Goal: Task Accomplishment & Management: Manage account settings

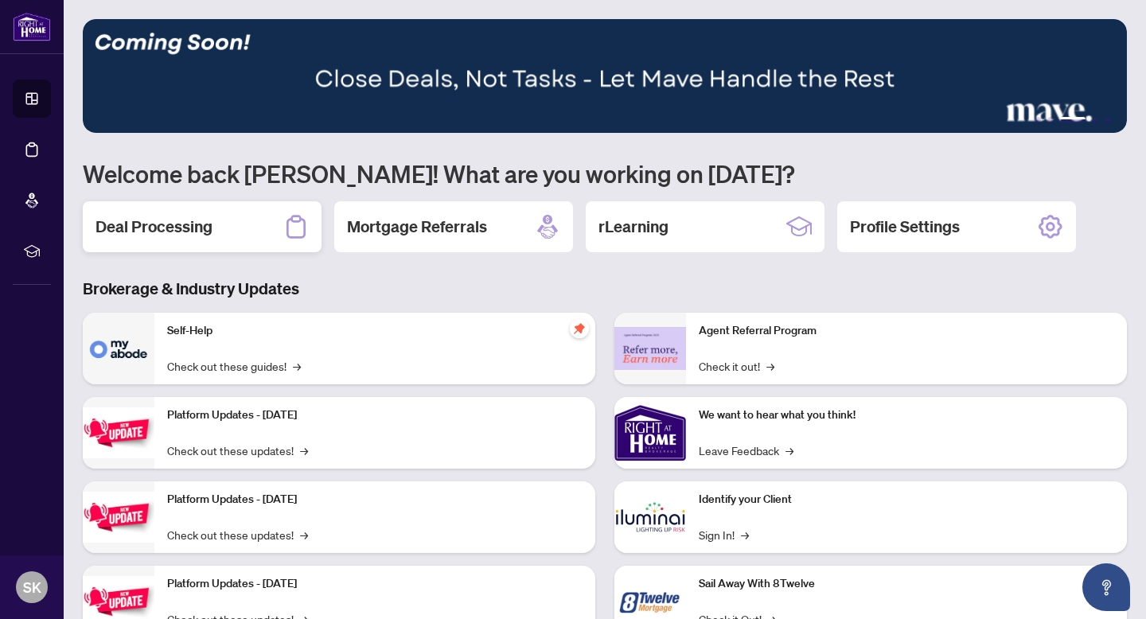
click at [181, 225] on h2 "Deal Processing" at bounding box center [153, 227] width 117 height 22
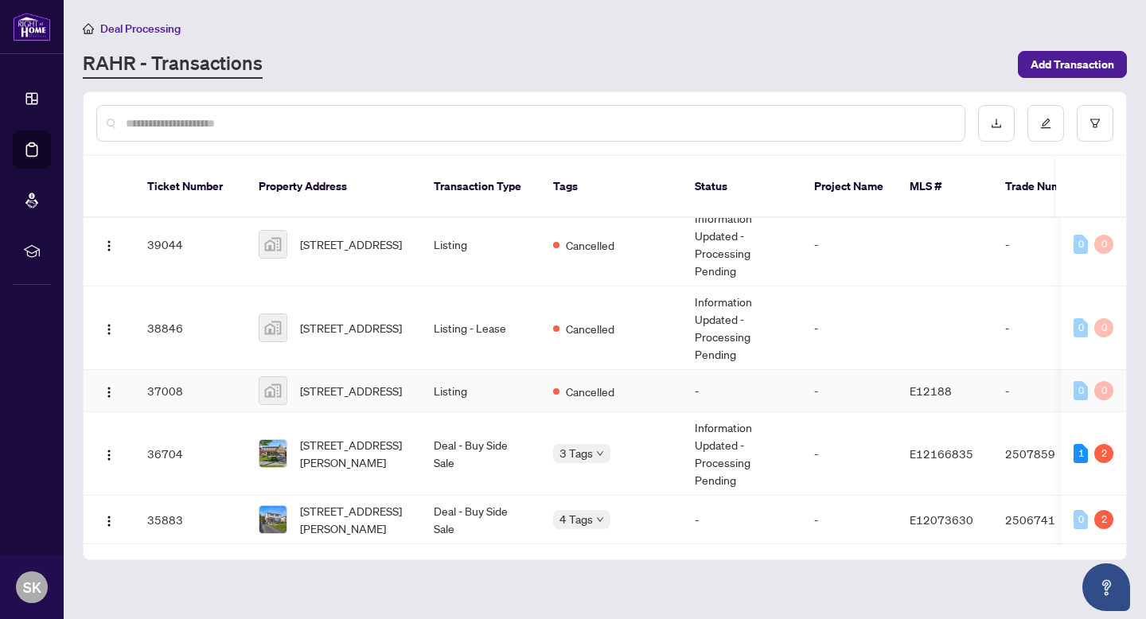
scroll to position [80, 0]
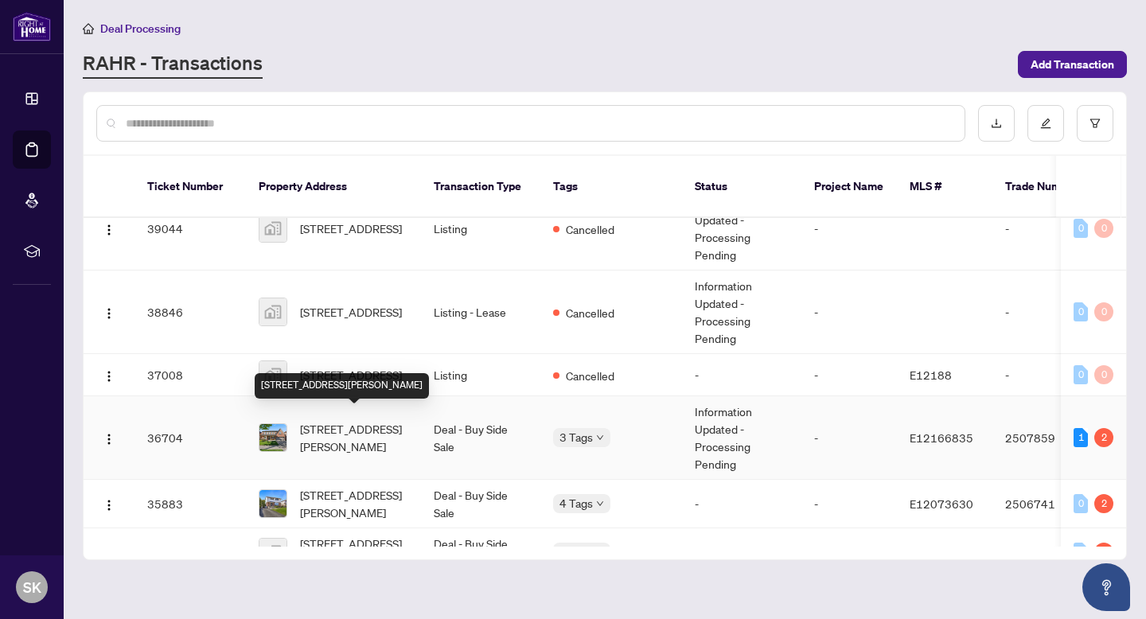
click at [368, 428] on span "[STREET_ADDRESS][PERSON_NAME]" at bounding box center [354, 437] width 108 height 35
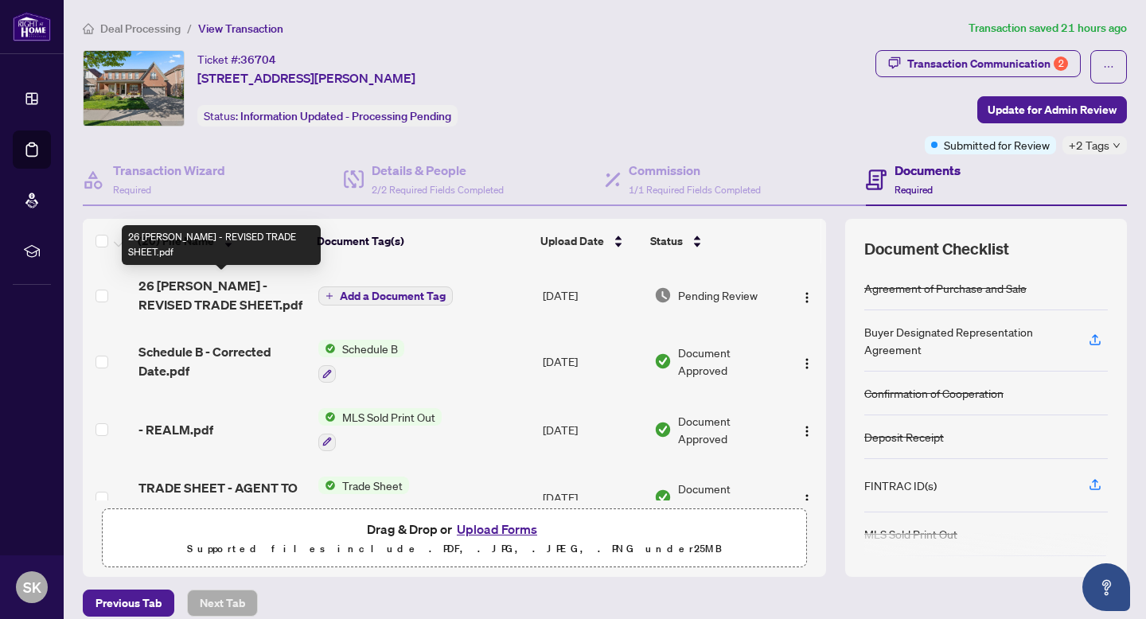
click at [224, 289] on span "26 [PERSON_NAME] - REVISED TRADE SHEET.pdf" at bounding box center [221, 295] width 167 height 38
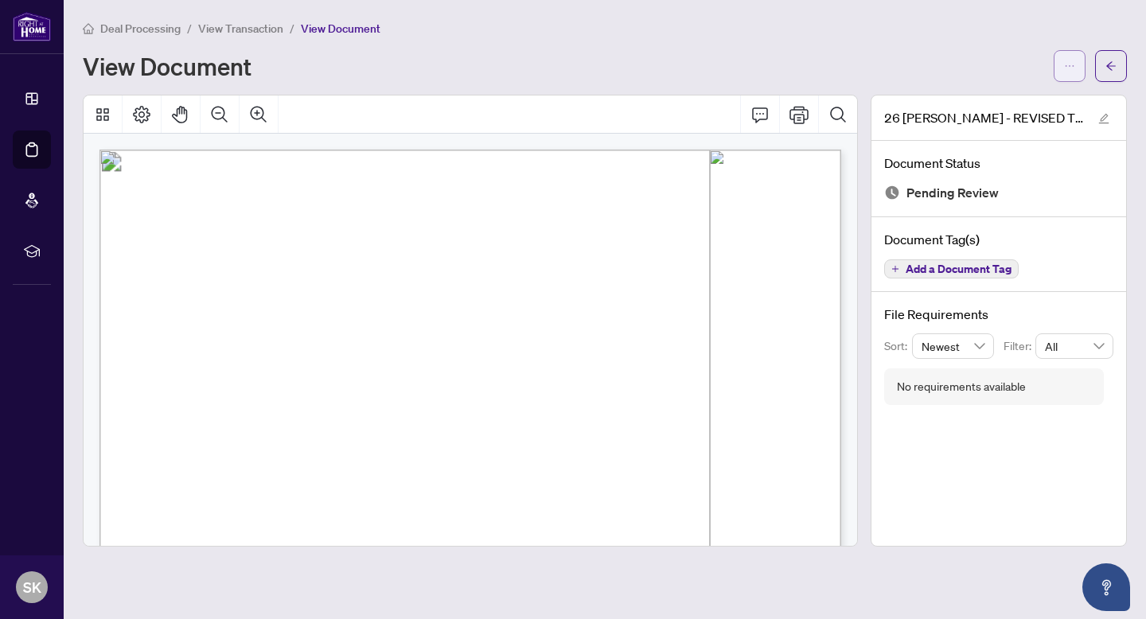
click at [1072, 75] on span "button" at bounding box center [1069, 65] width 11 height 25
click at [985, 107] on span "Download" at bounding box center [1012, 100] width 121 height 18
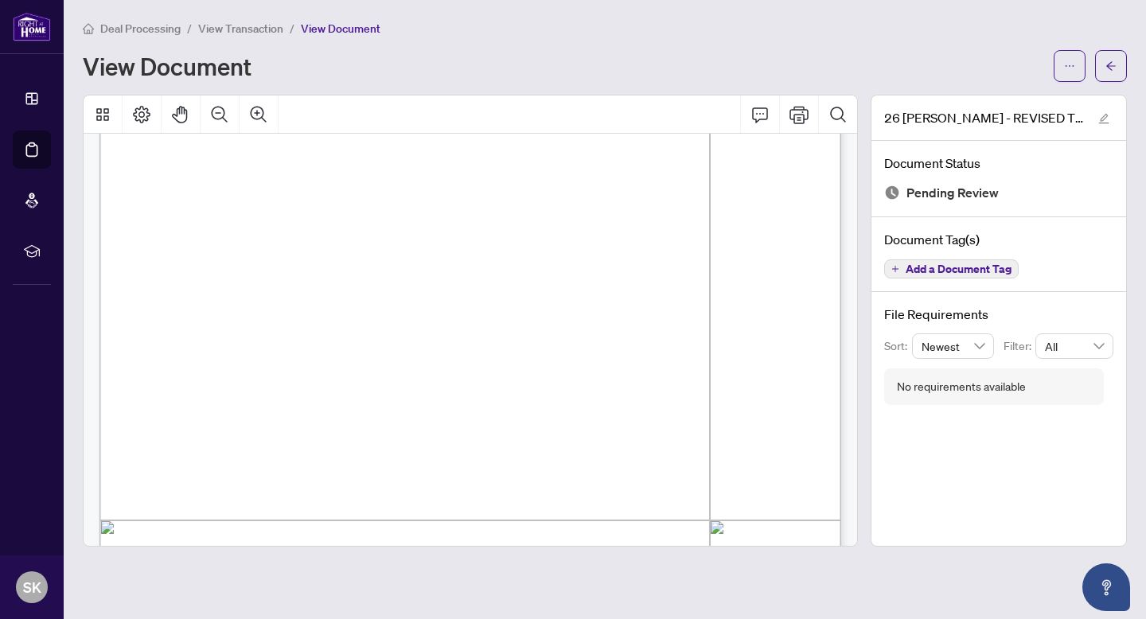
scroll to position [243, 0]
click at [1075, 68] on button "button" at bounding box center [1069, 66] width 32 height 32
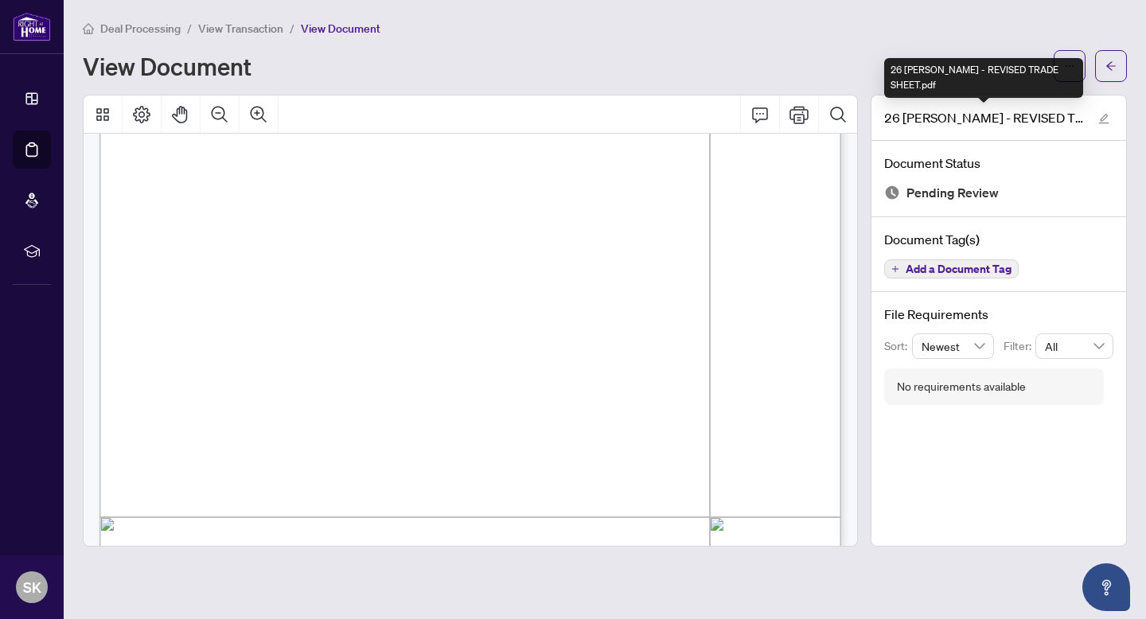
click at [1041, 84] on div "26 [PERSON_NAME] - REVISED TRADE SHEET.pdf" at bounding box center [983, 78] width 199 height 40
click at [1077, 66] on div "26 [PERSON_NAME] - REVISED TRADE SHEET.pdf" at bounding box center [983, 78] width 199 height 40
click at [1080, 57] on button "button" at bounding box center [1069, 66] width 32 height 32
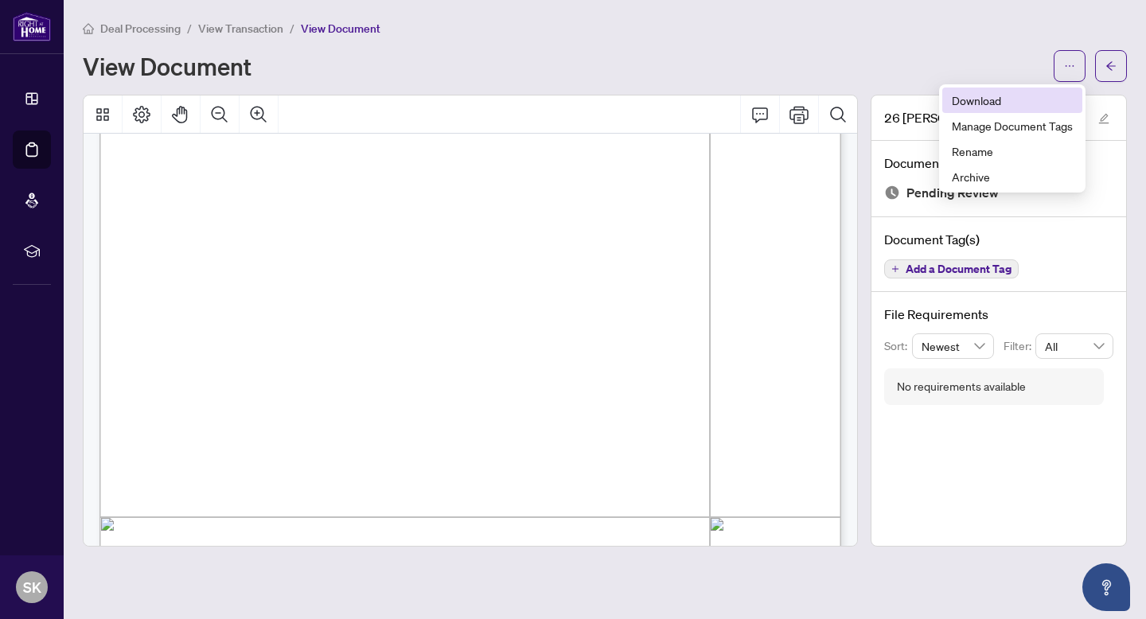
click at [1035, 91] on span "Download" at bounding box center [1012, 100] width 121 height 18
click at [1121, 58] on button "button" at bounding box center [1111, 66] width 32 height 32
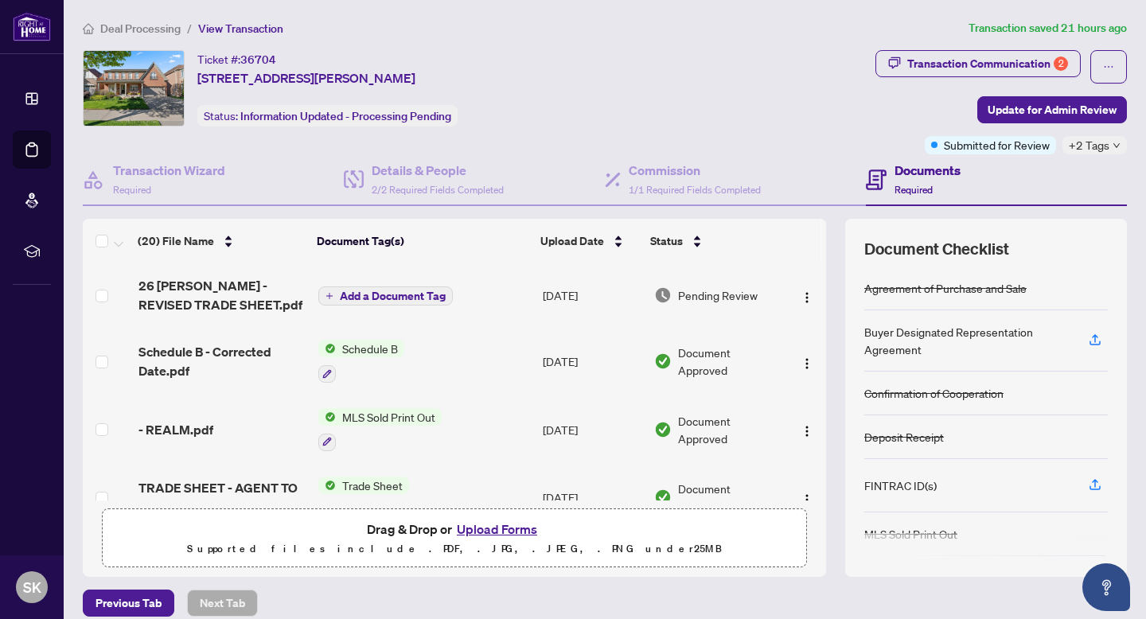
scroll to position [1102, 0]
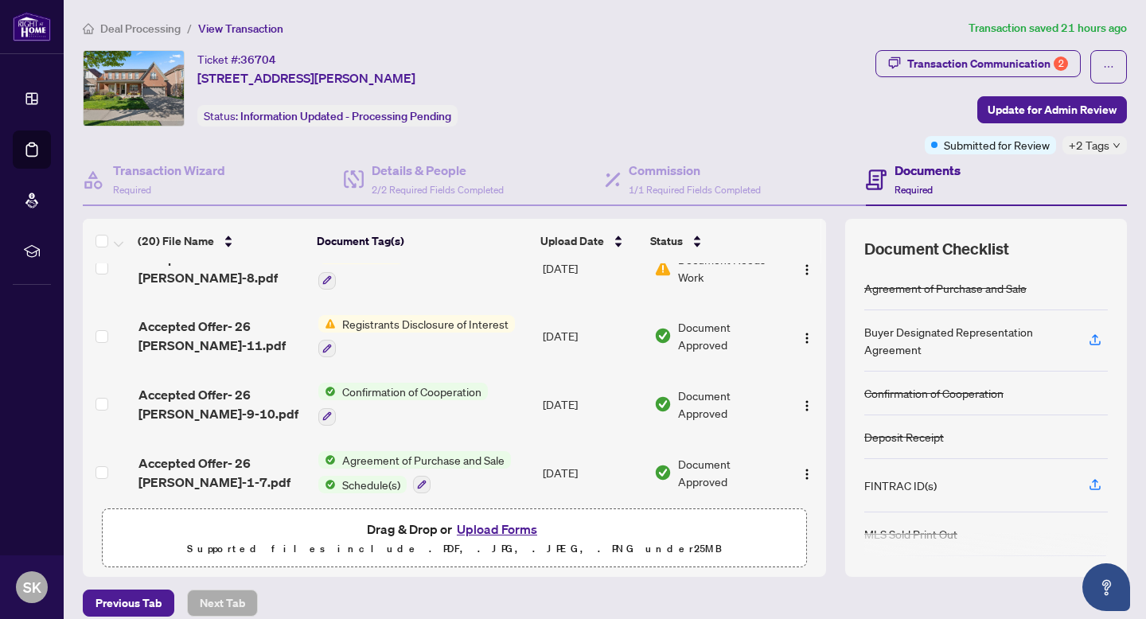
click at [497, 524] on button "Upload Forms" at bounding box center [497, 529] width 90 height 21
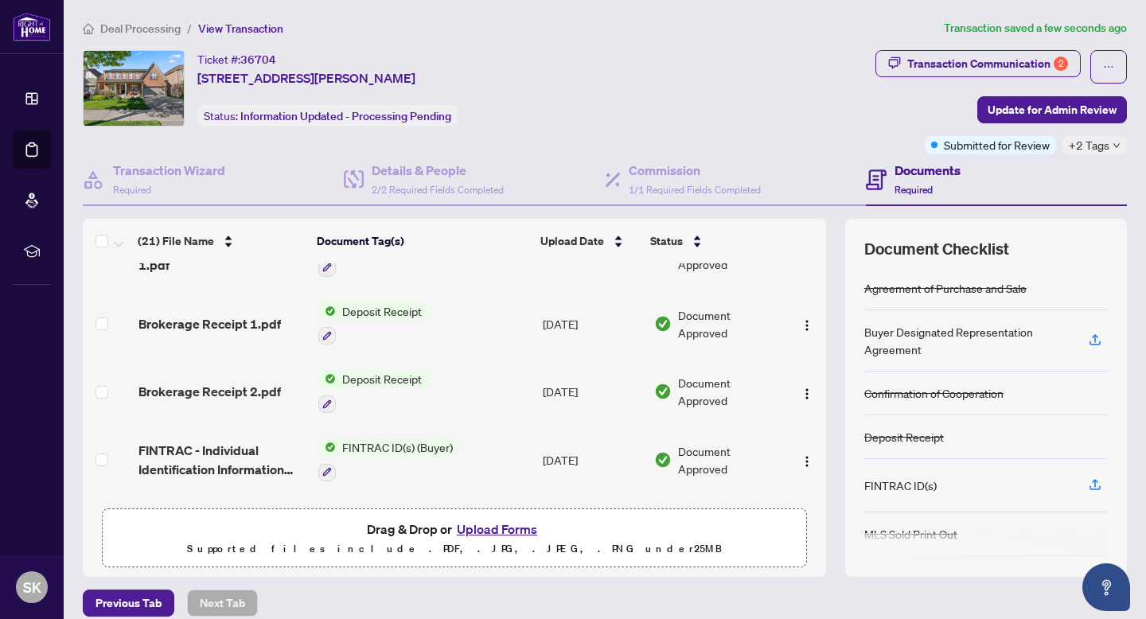
scroll to position [0, 0]
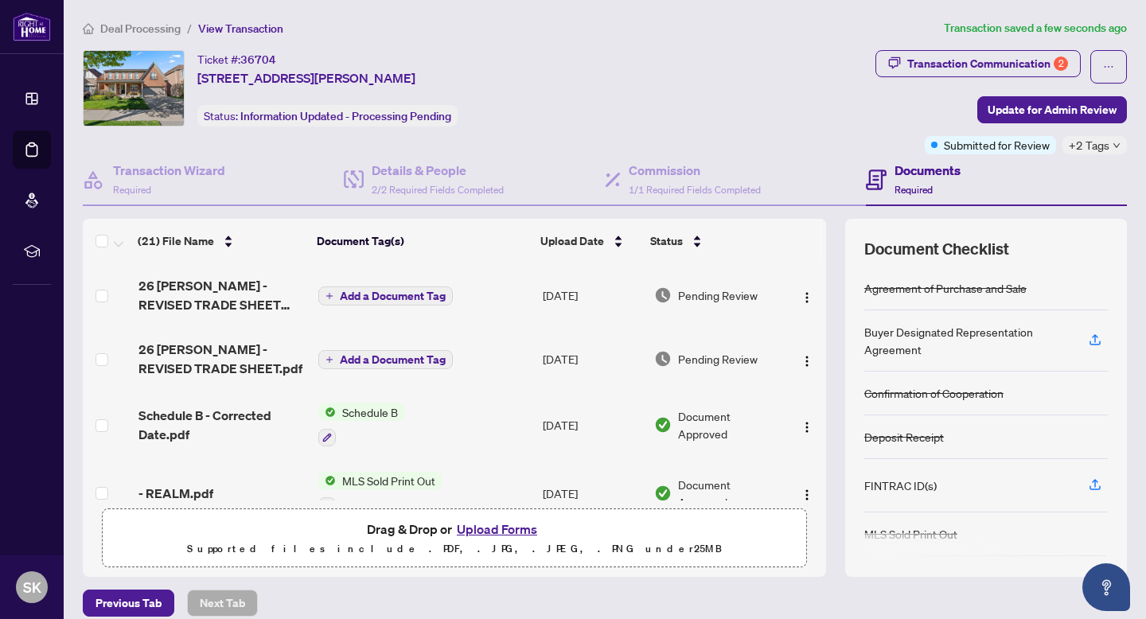
click at [408, 298] on span "Add a Document Tag" at bounding box center [393, 295] width 106 height 11
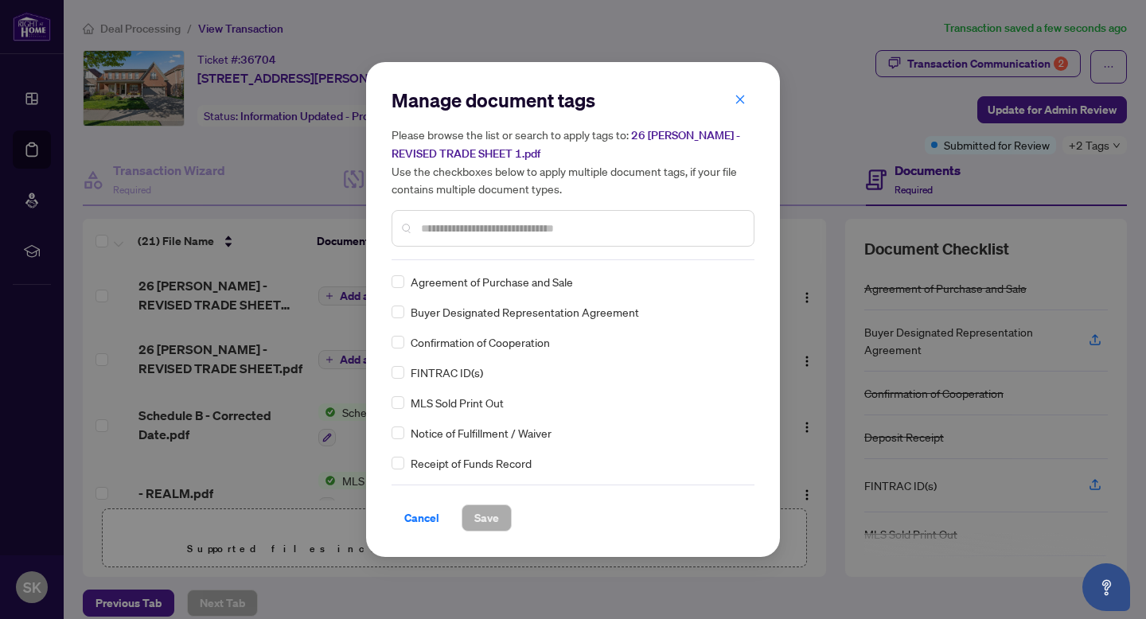
click at [532, 256] on div "Manage document tags Please browse the list or search to apply tags to: 26 [PER…" at bounding box center [572, 174] width 363 height 173
click at [554, 226] on input "text" at bounding box center [581, 229] width 320 height 18
type input "*"
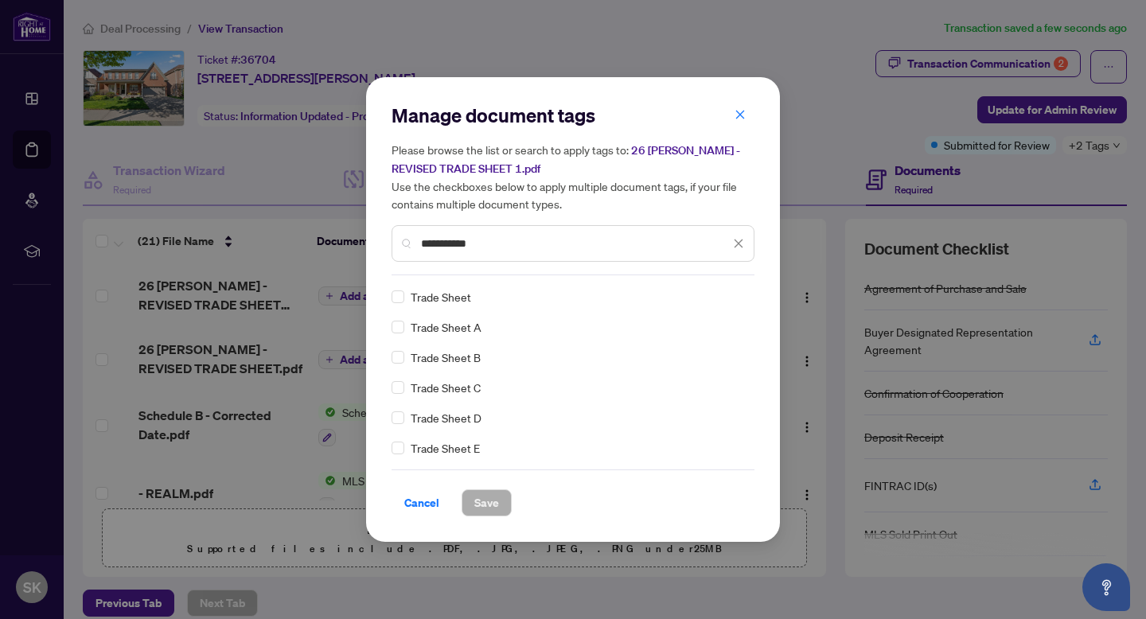
type input "**********"
click at [450, 298] on span "Trade Sheet" at bounding box center [441, 297] width 60 height 18
click at [411, 298] on span "Trade Sheet" at bounding box center [441, 297] width 60 height 18
click at [490, 504] on span "Save" at bounding box center [486, 502] width 25 height 25
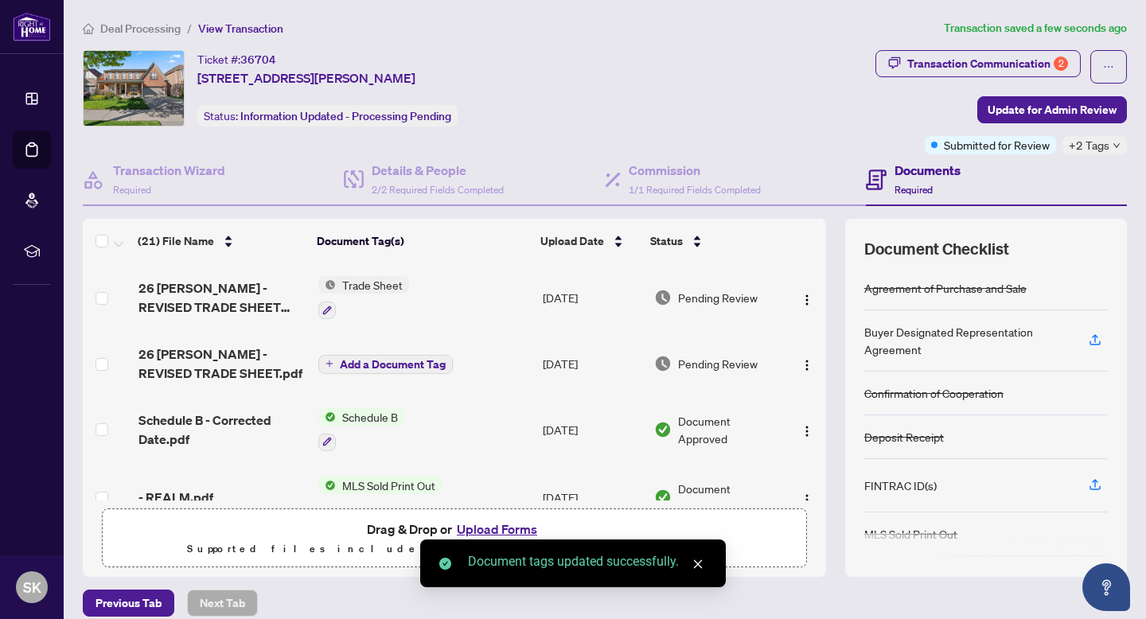
click at [198, 293] on span "26 [PERSON_NAME] - REVISED TRADE SHEET 1.pdf" at bounding box center [221, 297] width 167 height 38
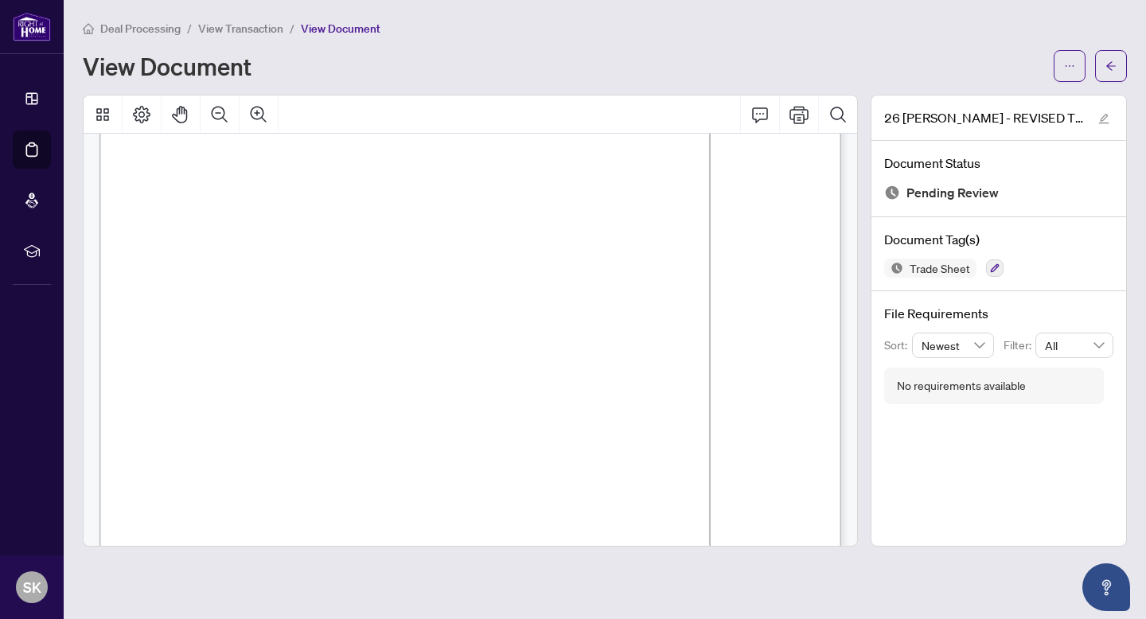
scroll to position [105, 0]
click at [1108, 72] on span "button" at bounding box center [1110, 65] width 11 height 25
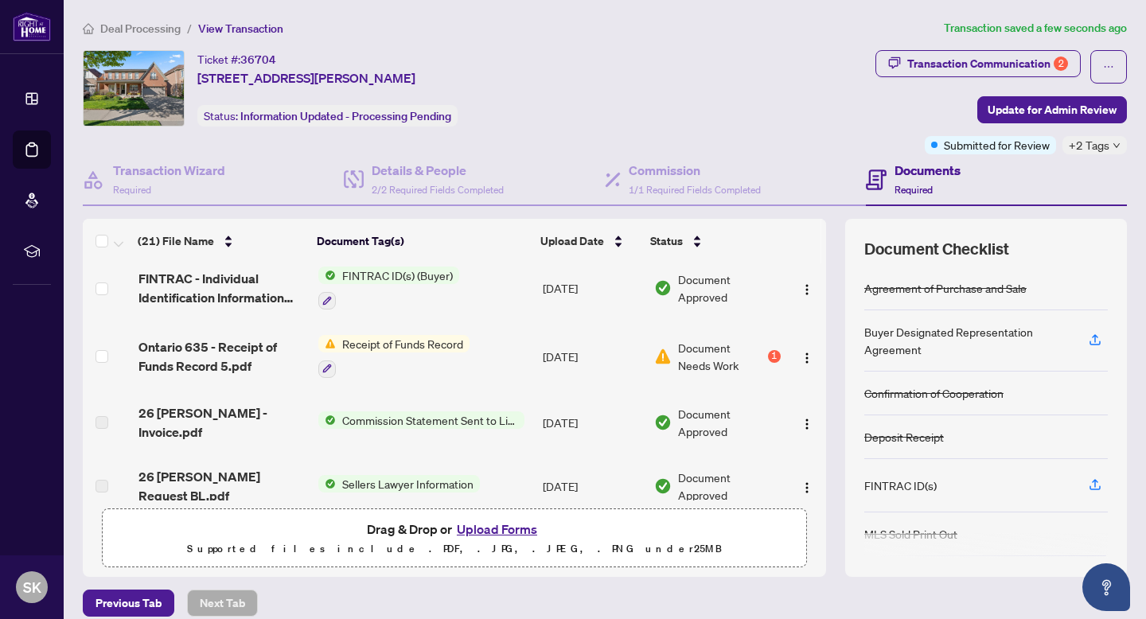
scroll to position [800, 0]
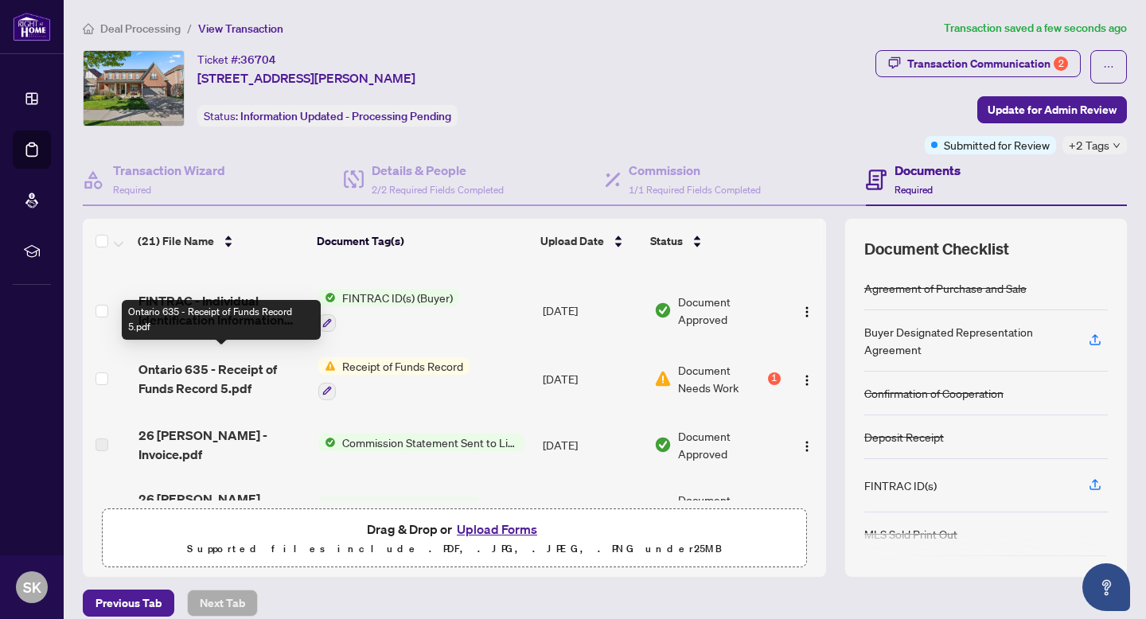
click at [264, 368] on span "Ontario 635 - Receipt of Funds Record 5.pdf" at bounding box center [221, 379] width 167 height 38
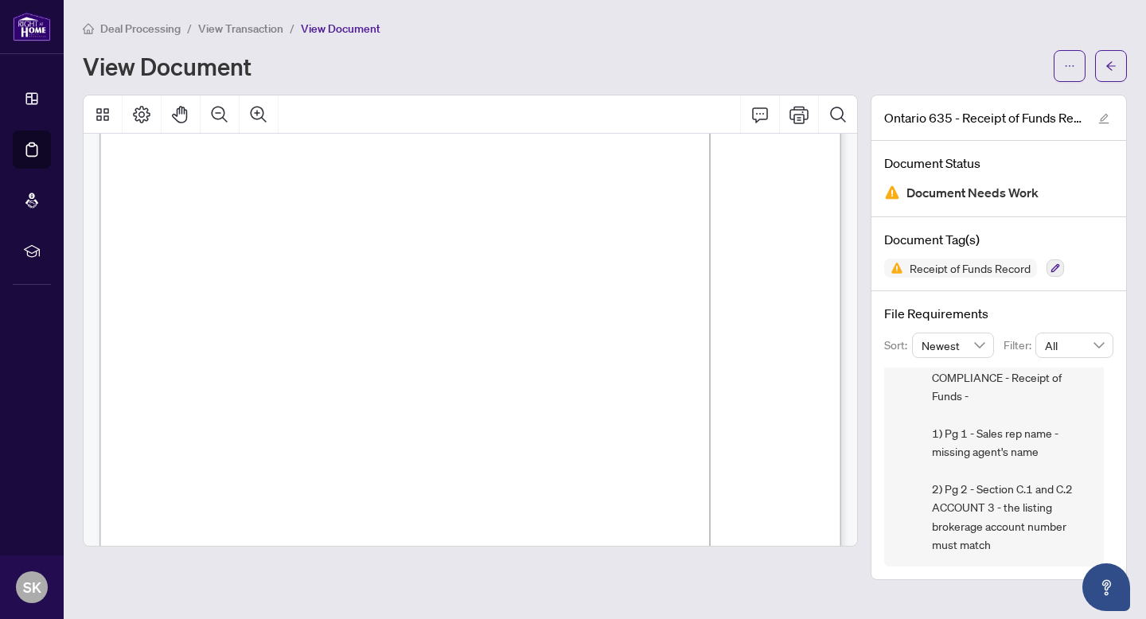
scroll to position [1042, 0]
click at [1122, 64] on button "button" at bounding box center [1111, 66] width 32 height 32
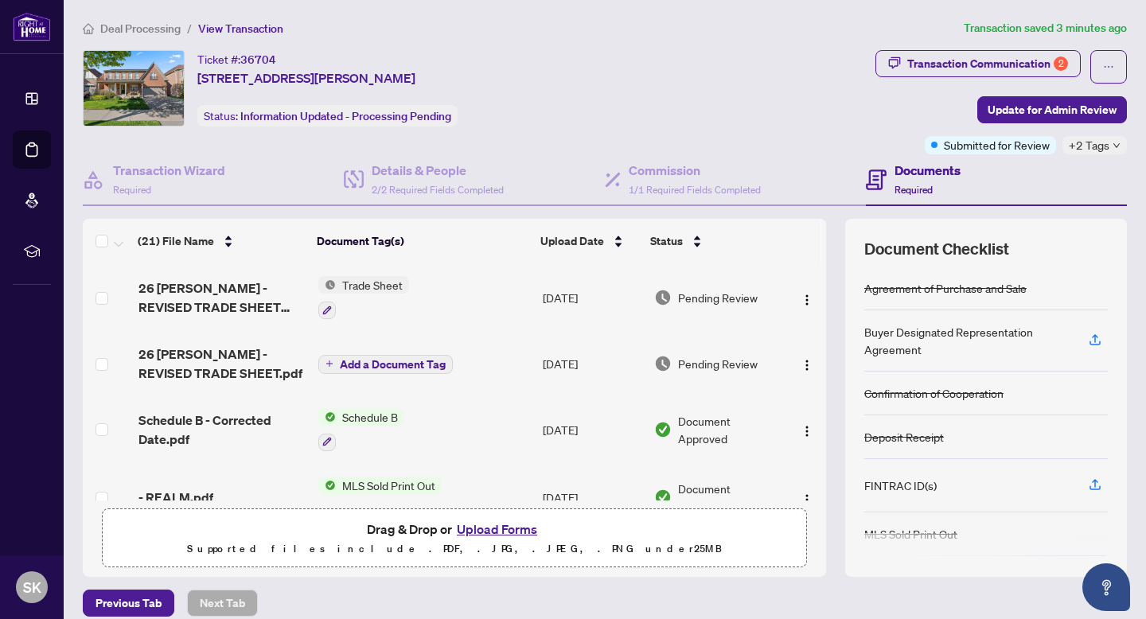
click at [493, 525] on button "Upload Forms" at bounding box center [497, 529] width 90 height 21
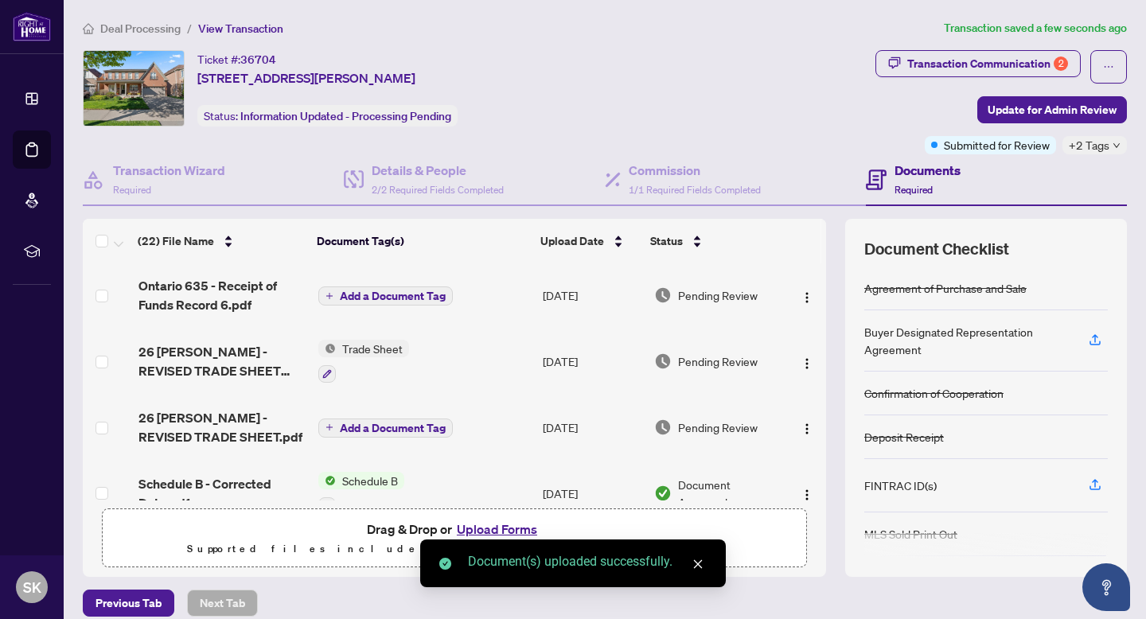
click at [411, 299] on span "Add a Document Tag" at bounding box center [393, 295] width 106 height 11
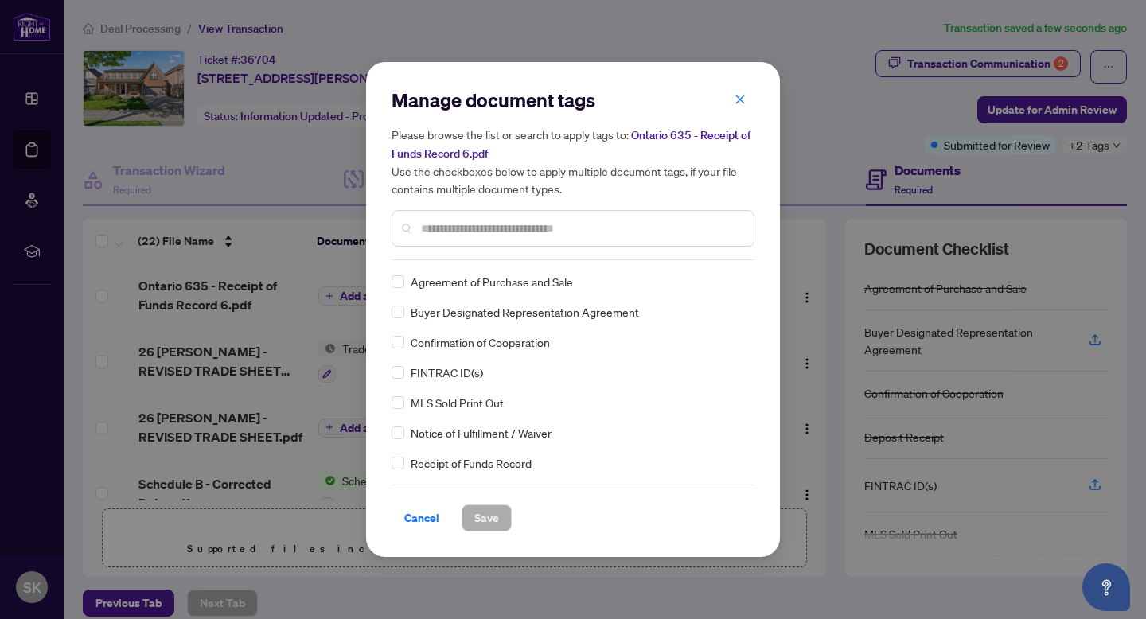
click at [479, 263] on div "Manage document tags Please browse the list or search to apply tags to: Ontario…" at bounding box center [572, 310] width 363 height 444
click at [492, 228] on input "text" at bounding box center [581, 229] width 320 height 18
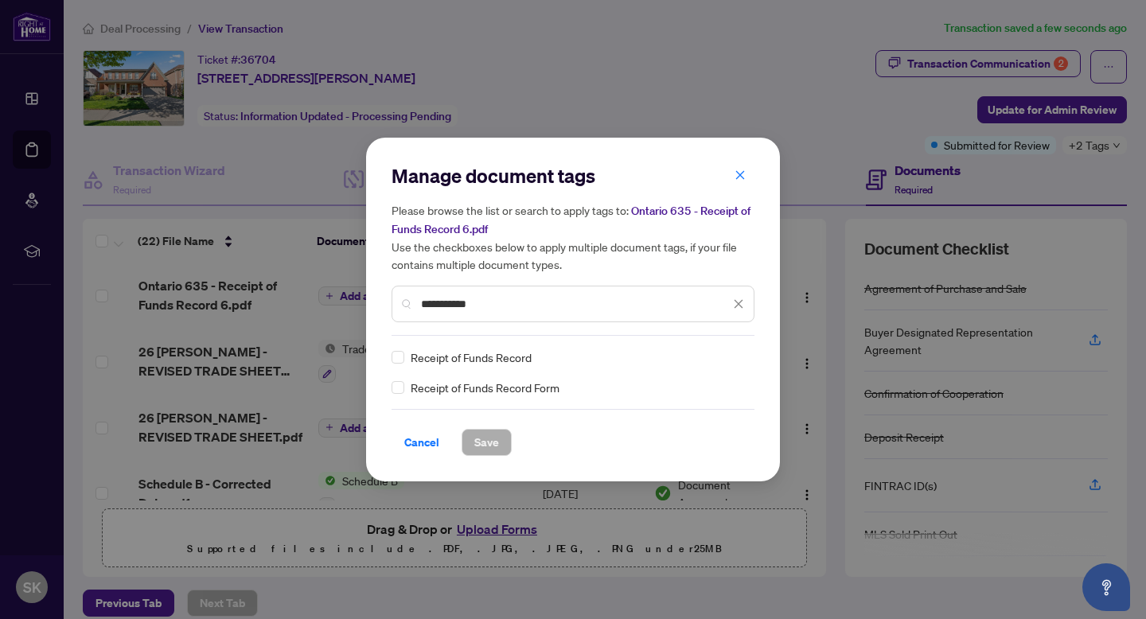
type input "**********"
click at [453, 353] on span "Receipt of Funds Record" at bounding box center [471, 357] width 121 height 18
click at [485, 450] on span "Save" at bounding box center [486, 442] width 25 height 25
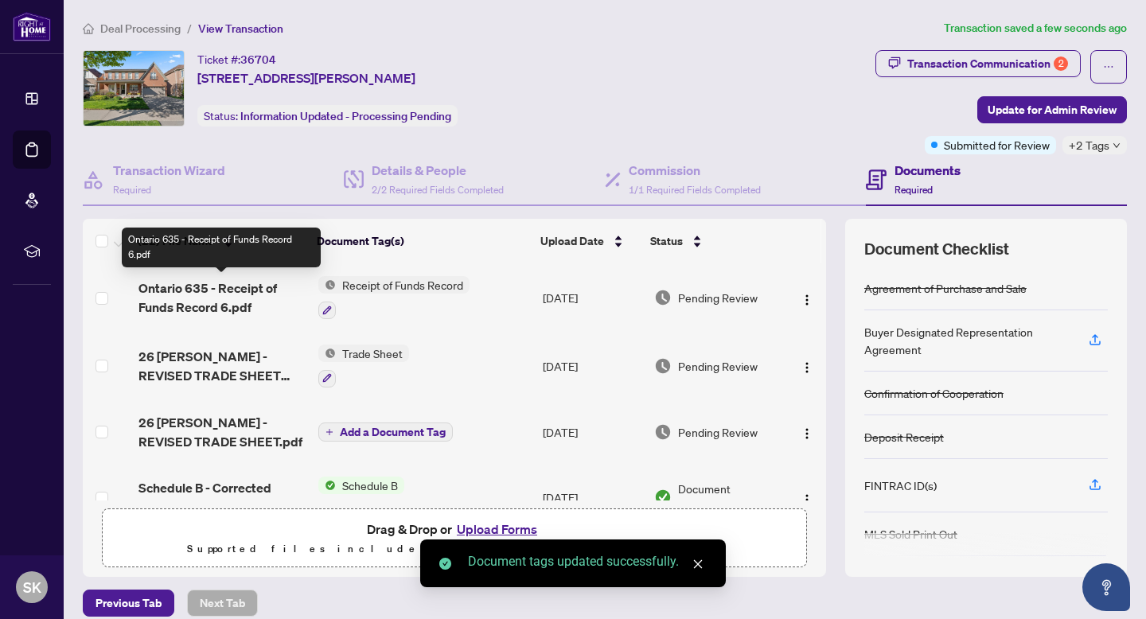
click at [242, 287] on span "Ontario 635 - Receipt of Funds Record 6.pdf" at bounding box center [221, 297] width 167 height 38
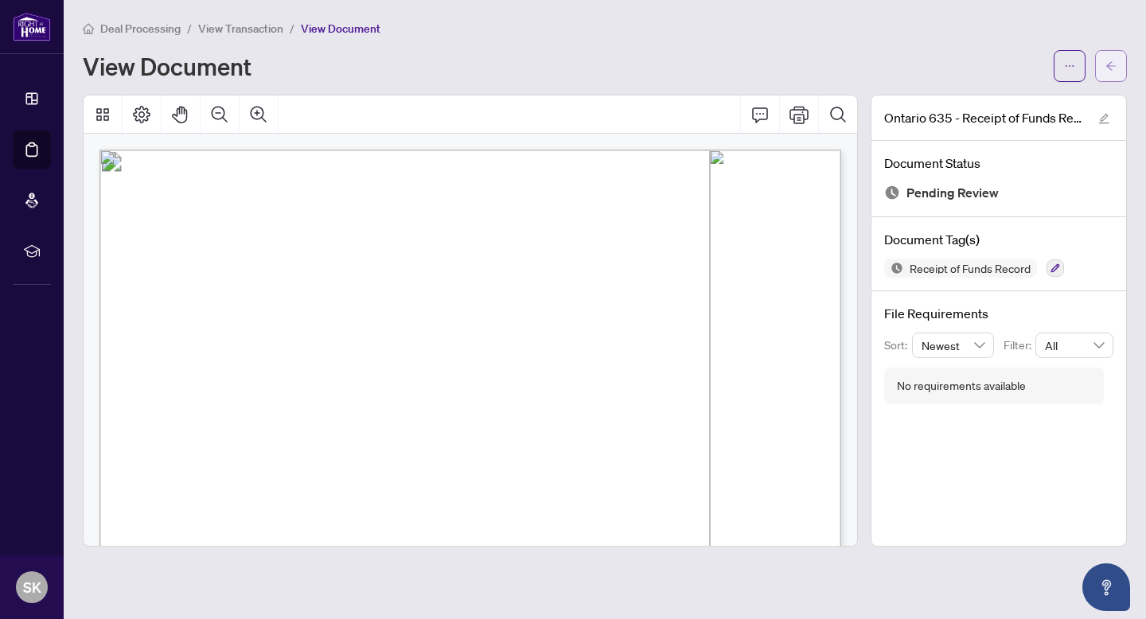
click at [1115, 63] on icon "arrow-left" at bounding box center [1110, 65] width 11 height 11
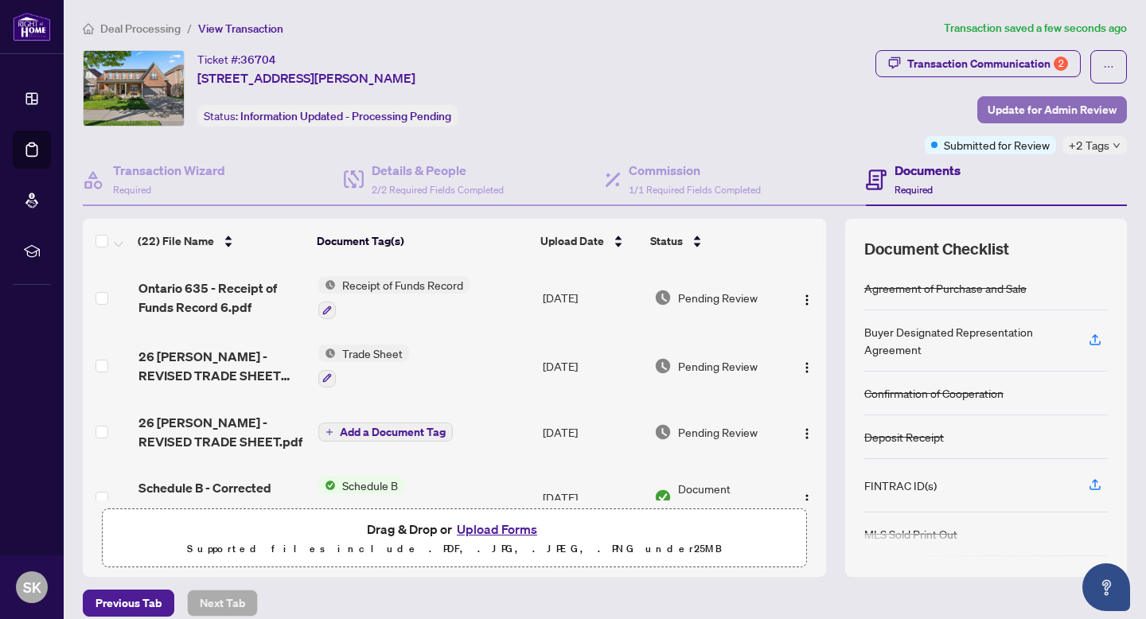
click at [1038, 105] on span "Update for Admin Review" at bounding box center [1051, 109] width 129 height 25
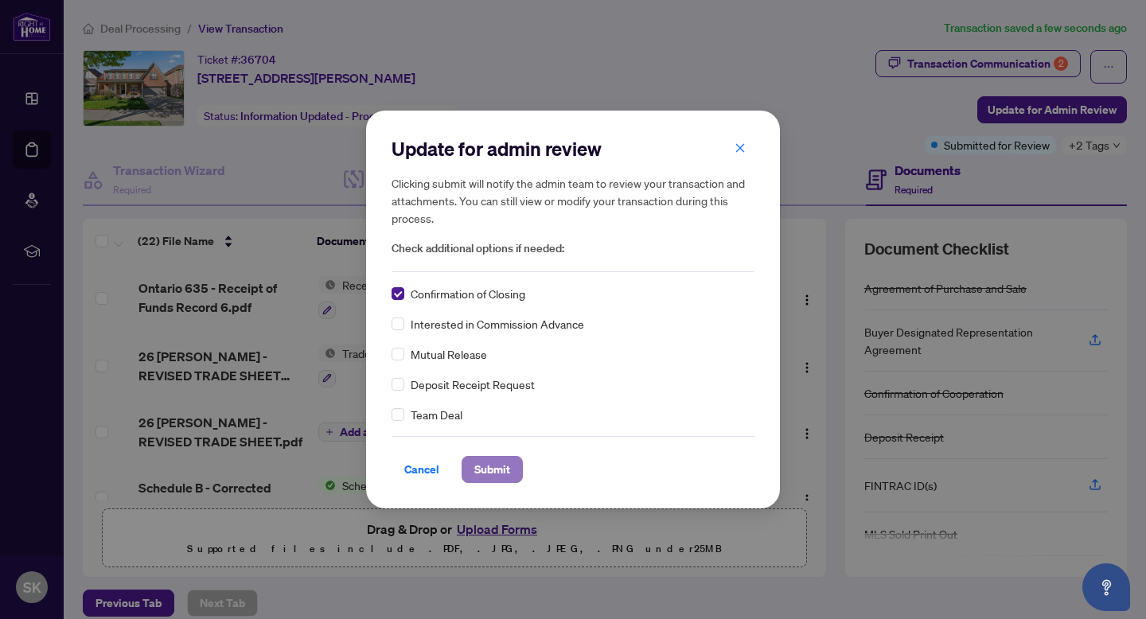
click at [495, 470] on span "Submit" at bounding box center [492, 469] width 36 height 25
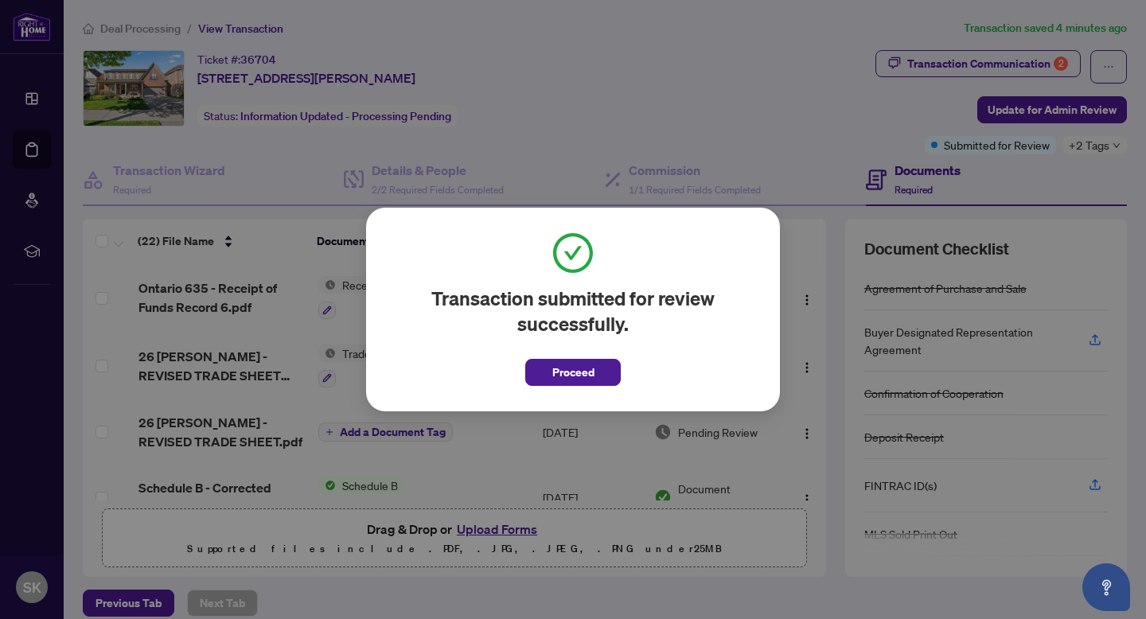
click at [601, 376] on button "Proceed" at bounding box center [572, 372] width 95 height 27
